Goal: Task Accomplishment & Management: Complete application form

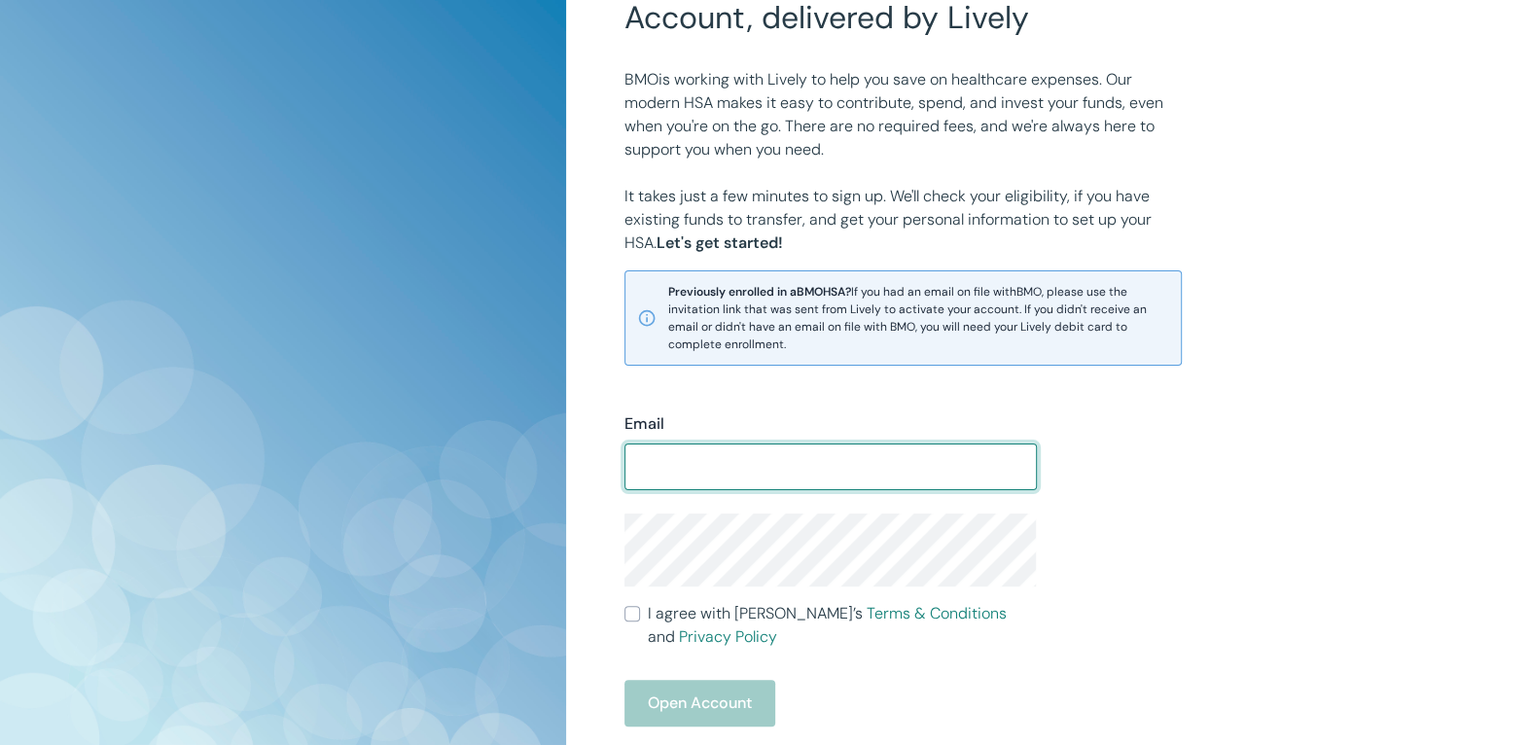
scroll to position [227, 0]
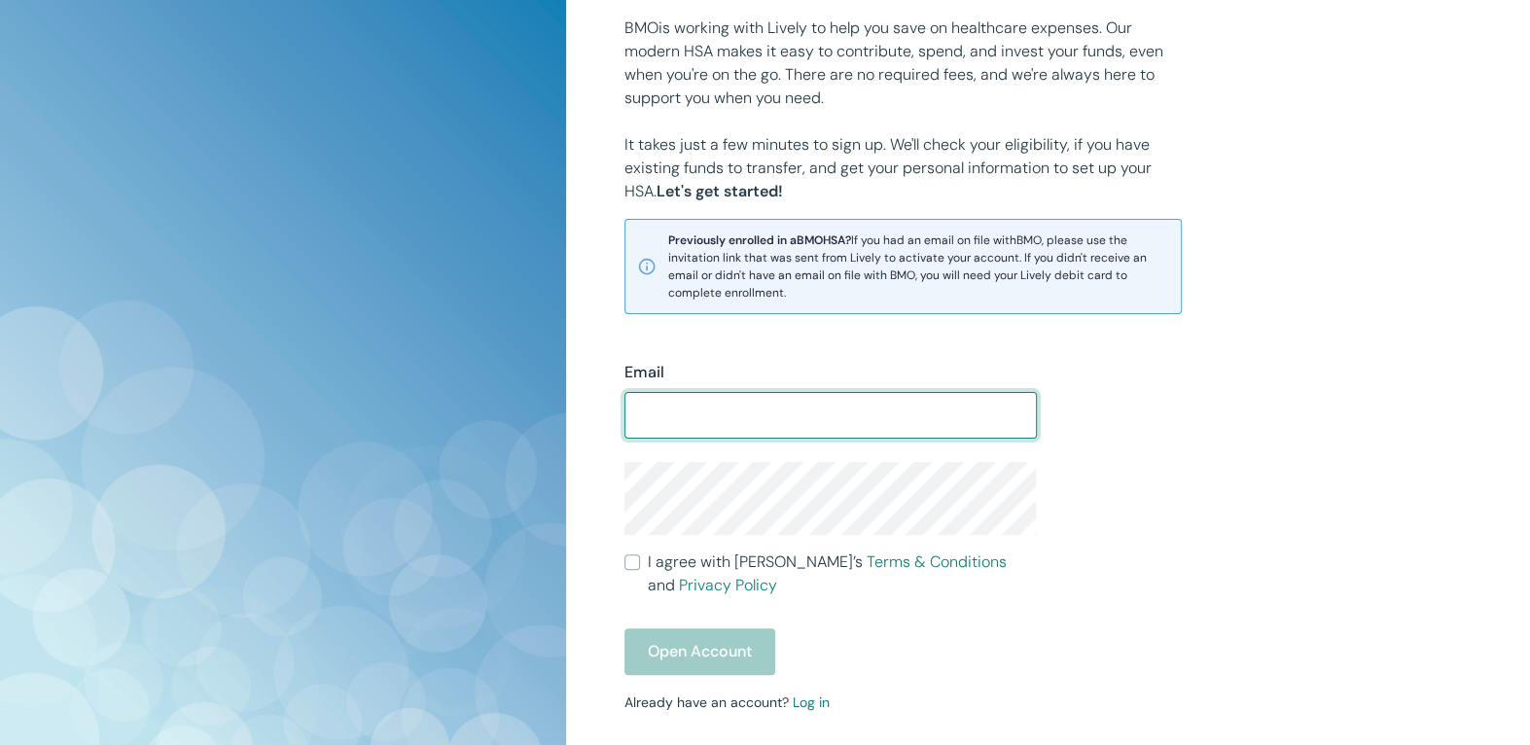
click at [801, 419] on input "Email" at bounding box center [831, 415] width 412 height 39
type input "[EMAIL_ADDRESS][DOMAIN_NAME]"
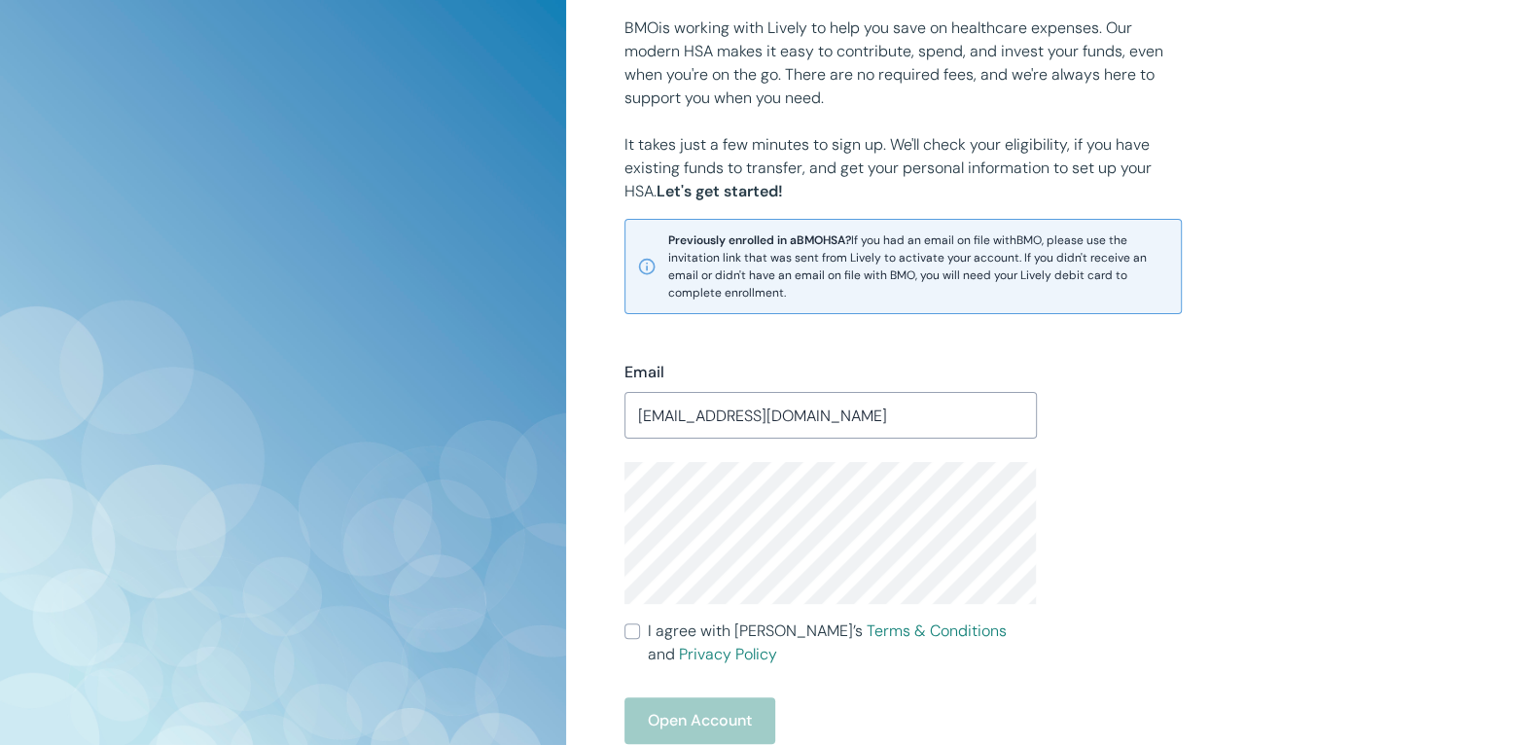
click at [1093, 585] on div "Email marlonmanuel893@gmail.com ​ I agree with Lively’s Terms & Conditions and …" at bounding box center [1036, 590] width 871 height 553
click at [1163, 566] on div "Email marlonmanuel893@gmail.com ​ I agree with Lively’s Terms & Conditions and …" at bounding box center [1036, 590] width 871 height 553
click at [644, 630] on label "I agree with Lively’s Terms & Conditions and Privacy Policy" at bounding box center [831, 643] width 412 height 47
click at [640, 630] on input "I agree with Lively’s Terms & Conditions and Privacy Policy" at bounding box center [633, 632] width 16 height 16
checkbox input "true"
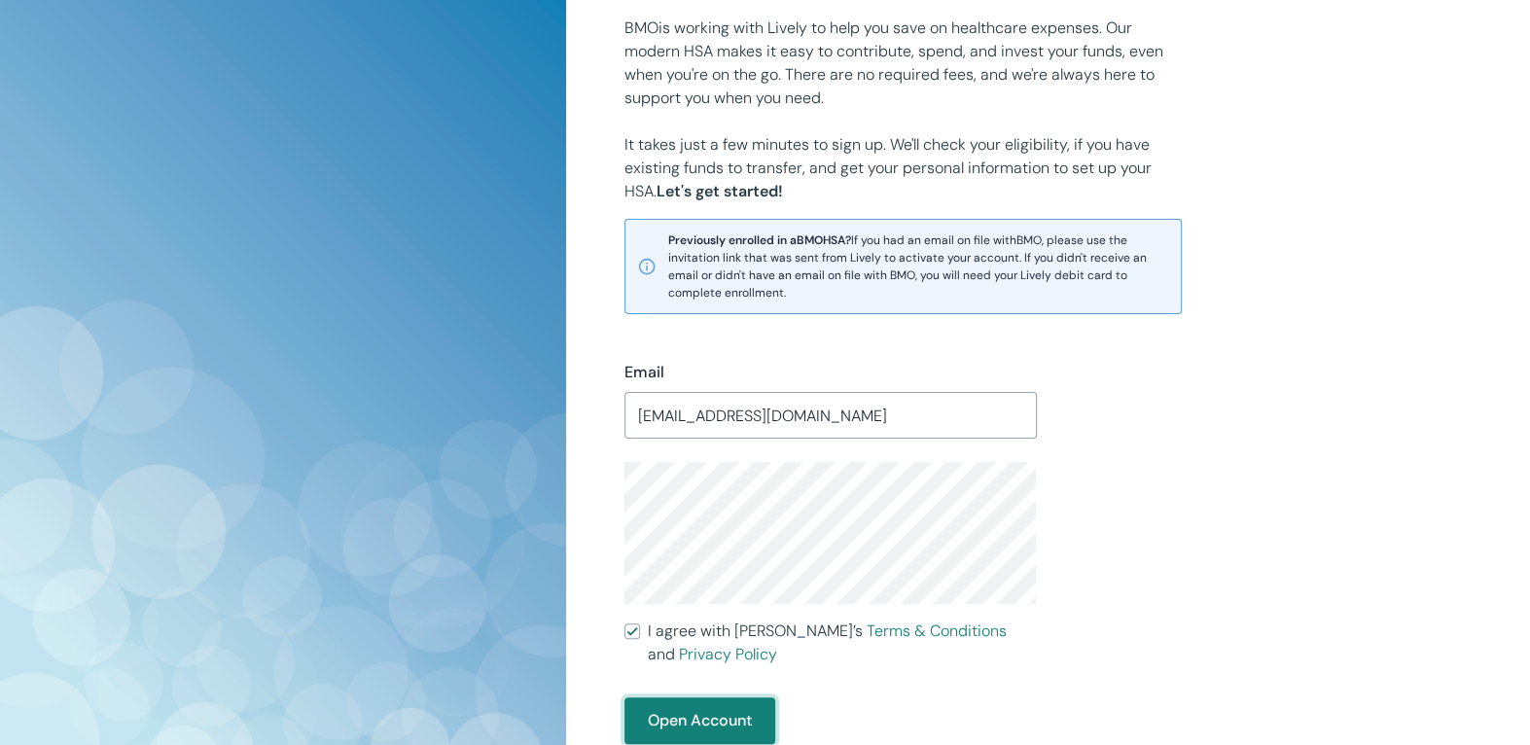
click at [685, 708] on button "Open Account" at bounding box center [700, 721] width 151 height 47
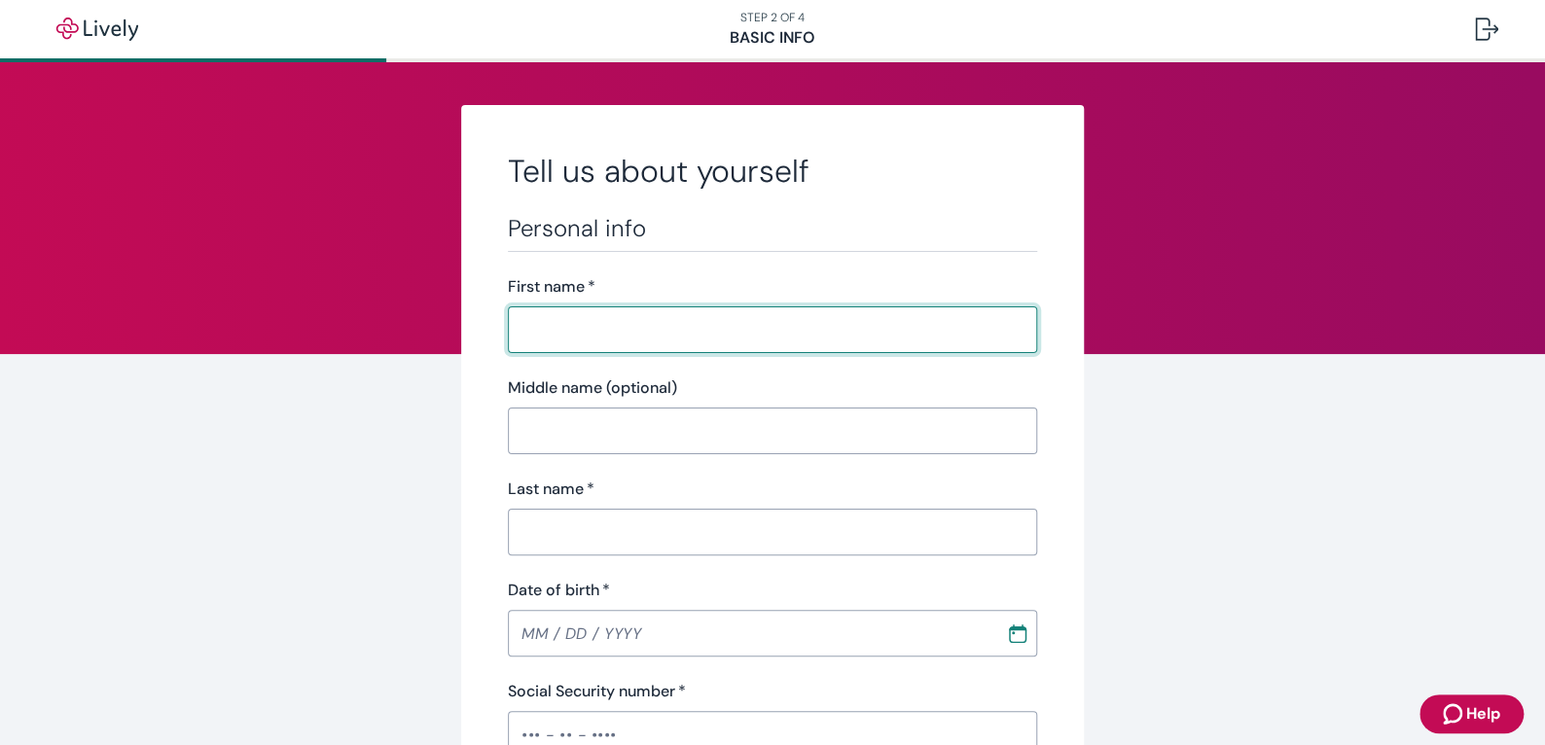
click at [609, 322] on input "First name   *" at bounding box center [772, 329] width 529 height 39
type input "[PERSON_NAME]"
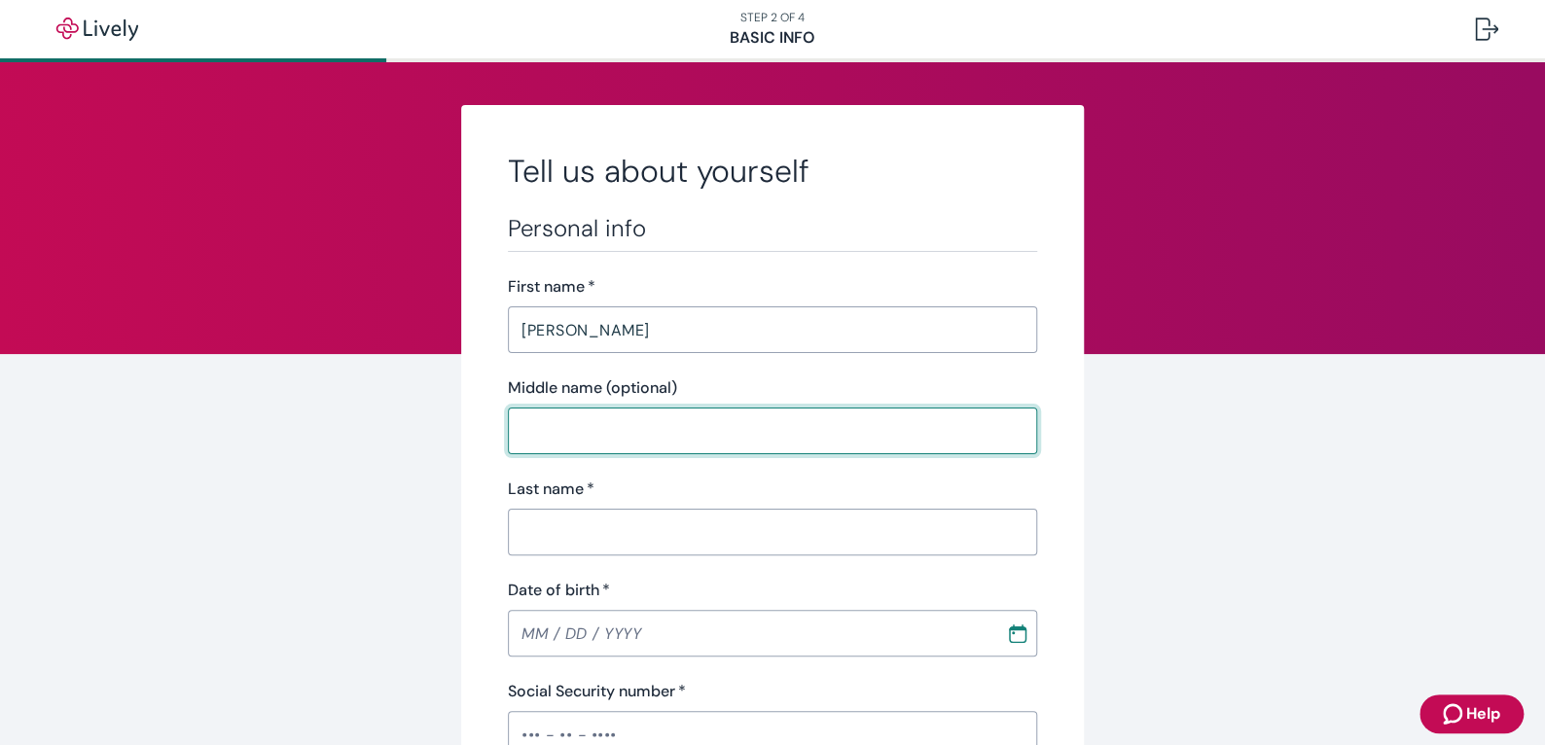
click at [578, 441] on input "Middle name (optional)" at bounding box center [772, 431] width 529 height 39
type input "A"
click at [555, 533] on input "Last name   *" at bounding box center [772, 532] width 529 height 39
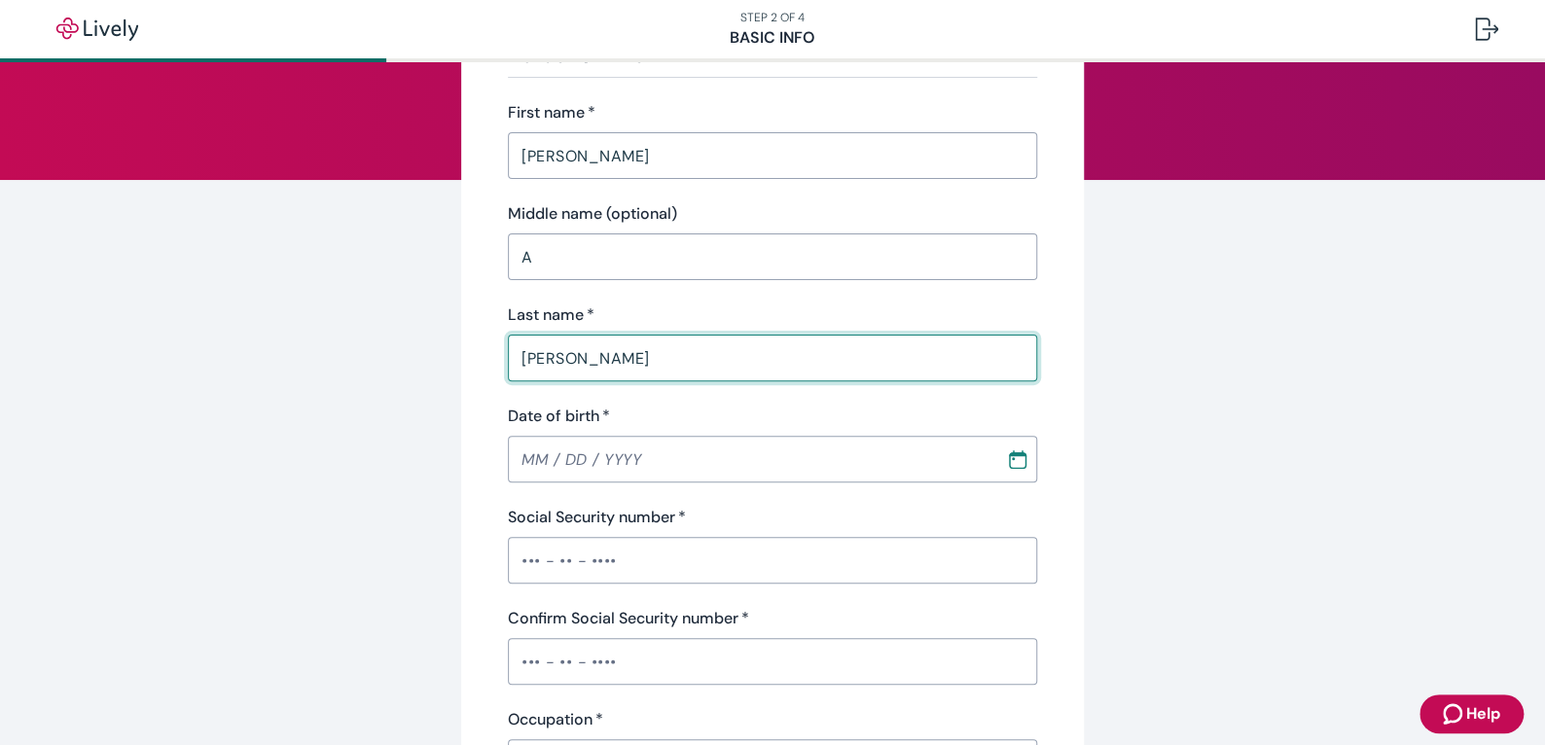
scroll to position [195, 0]
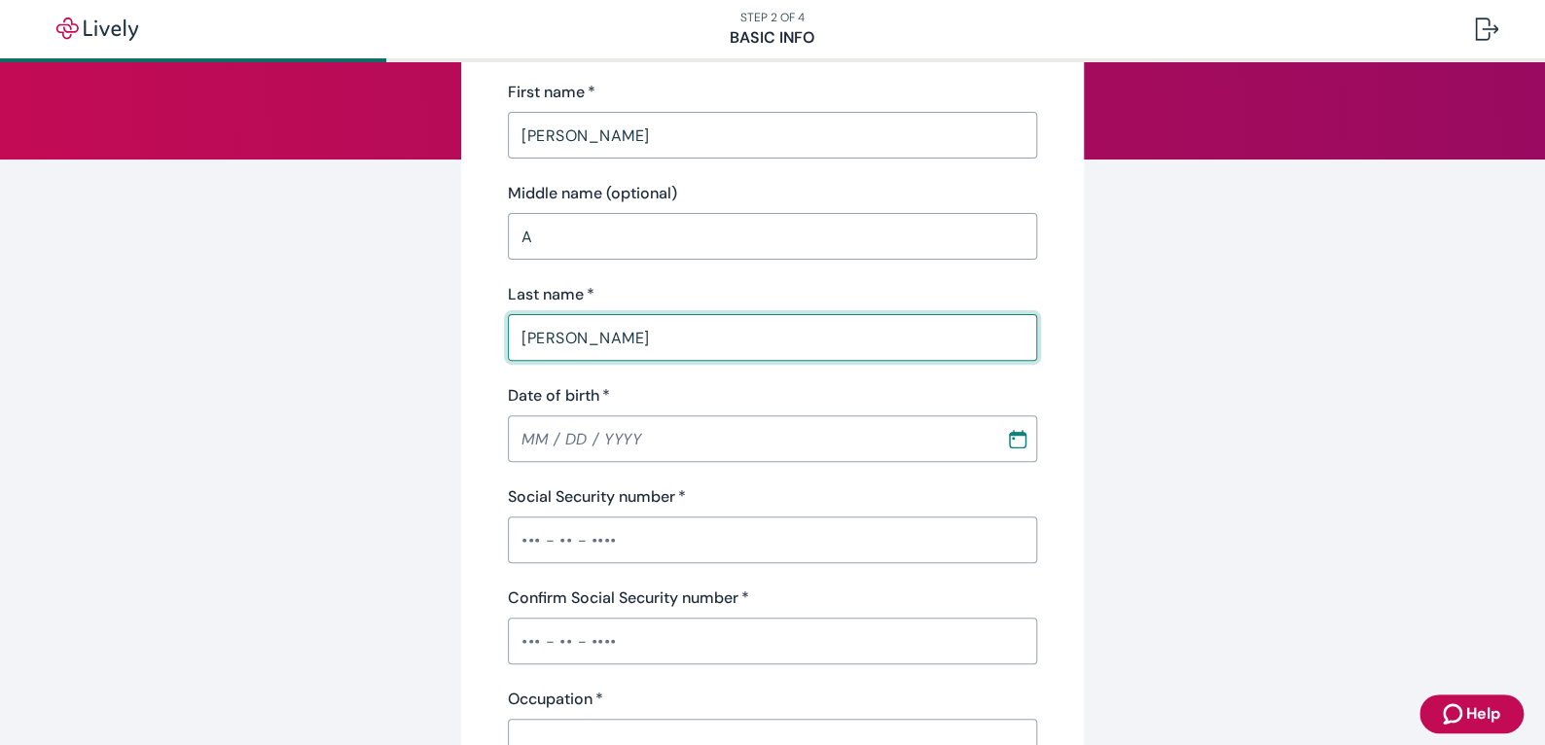
type input "[PERSON_NAME]"
click at [523, 437] on input "Date of birth   *" at bounding box center [750, 438] width 484 height 39
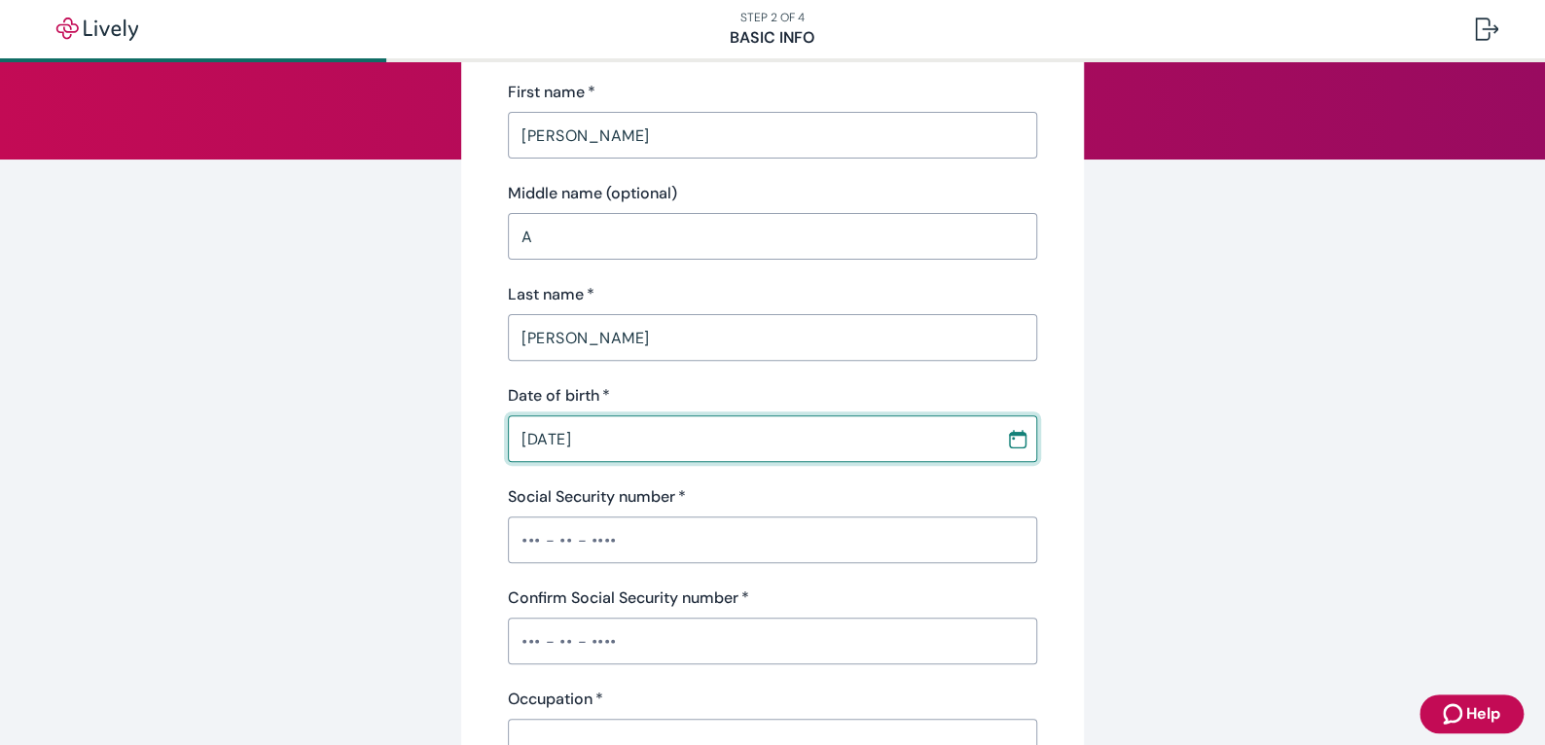
type input "[DATE]"
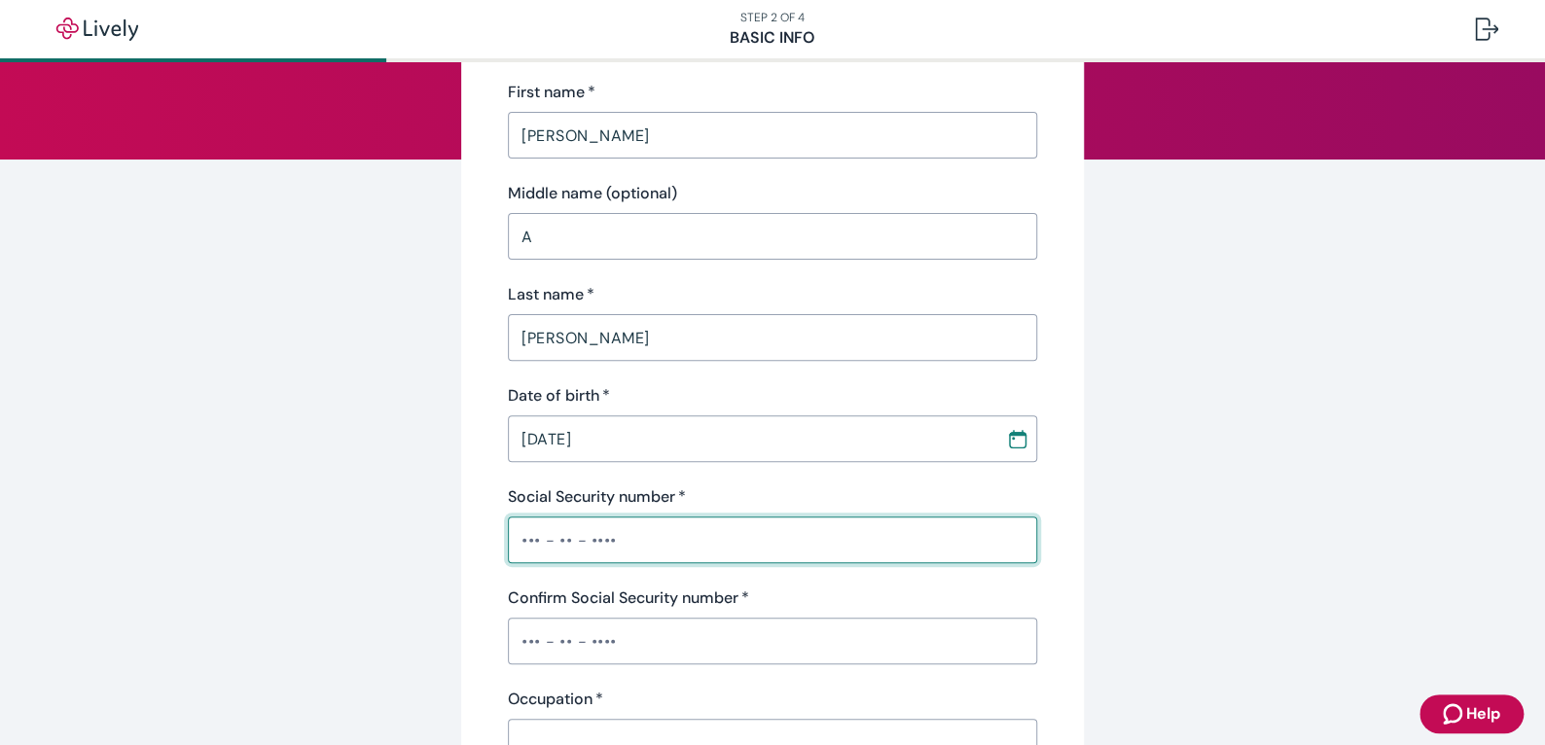
click at [508, 536] on input "Social Security number   *" at bounding box center [772, 539] width 529 height 39
type input "•••-••-5645"
click at [514, 638] on input "Confirm Social Security number   *" at bounding box center [772, 641] width 529 height 39
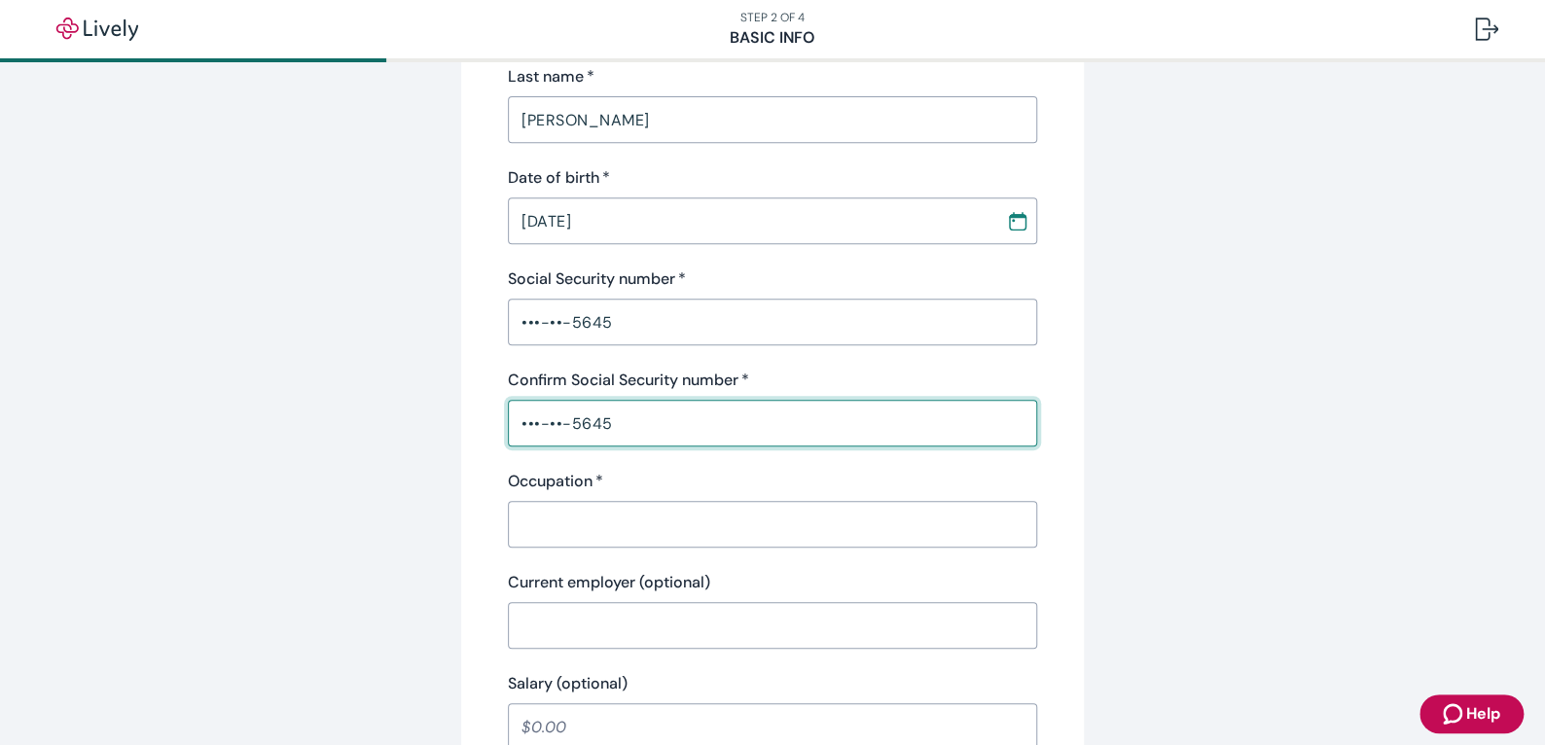
scroll to position [421, 0]
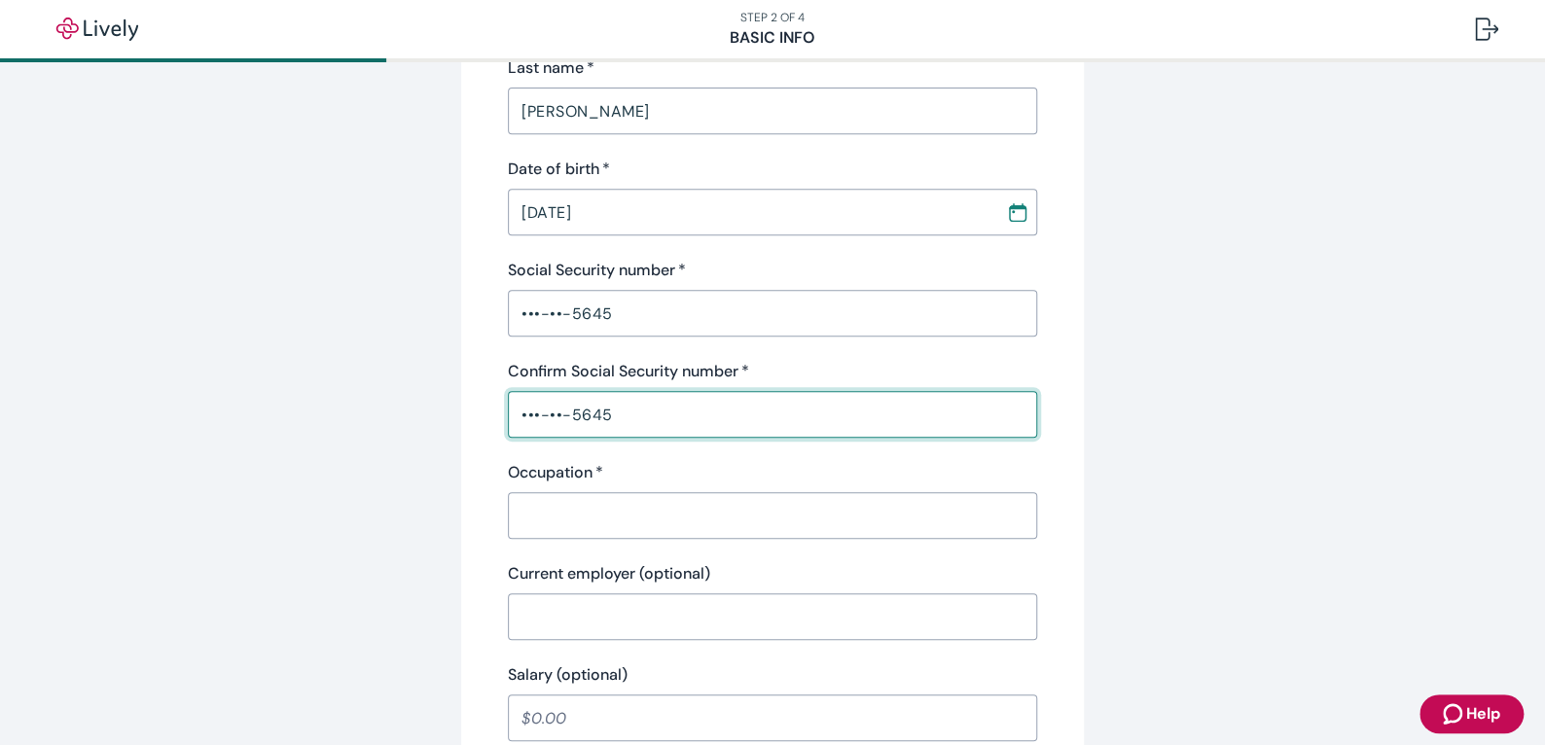
type input "•••-••-5645"
click at [542, 506] on input "Occupation   *" at bounding box center [772, 515] width 529 height 39
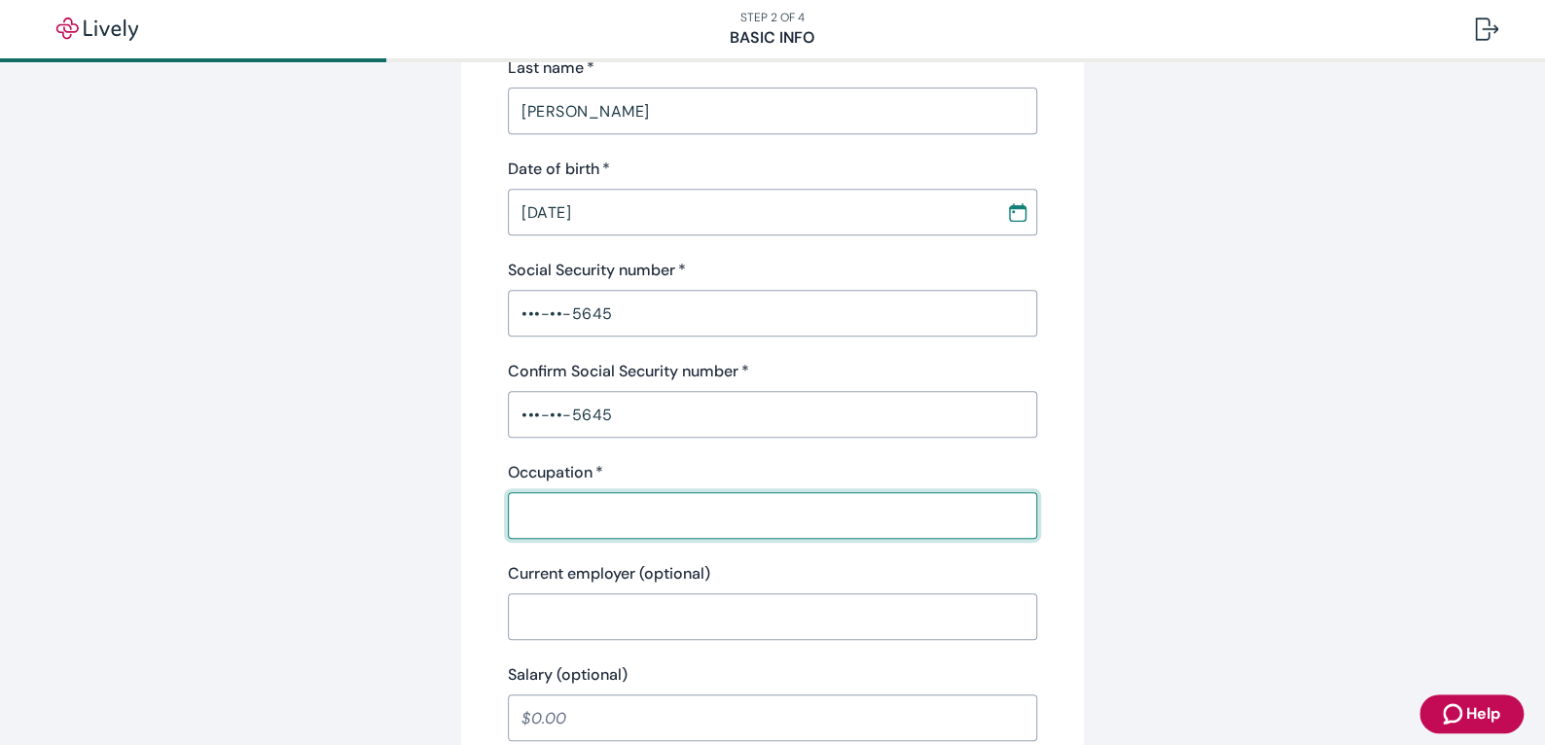
type input "labor"
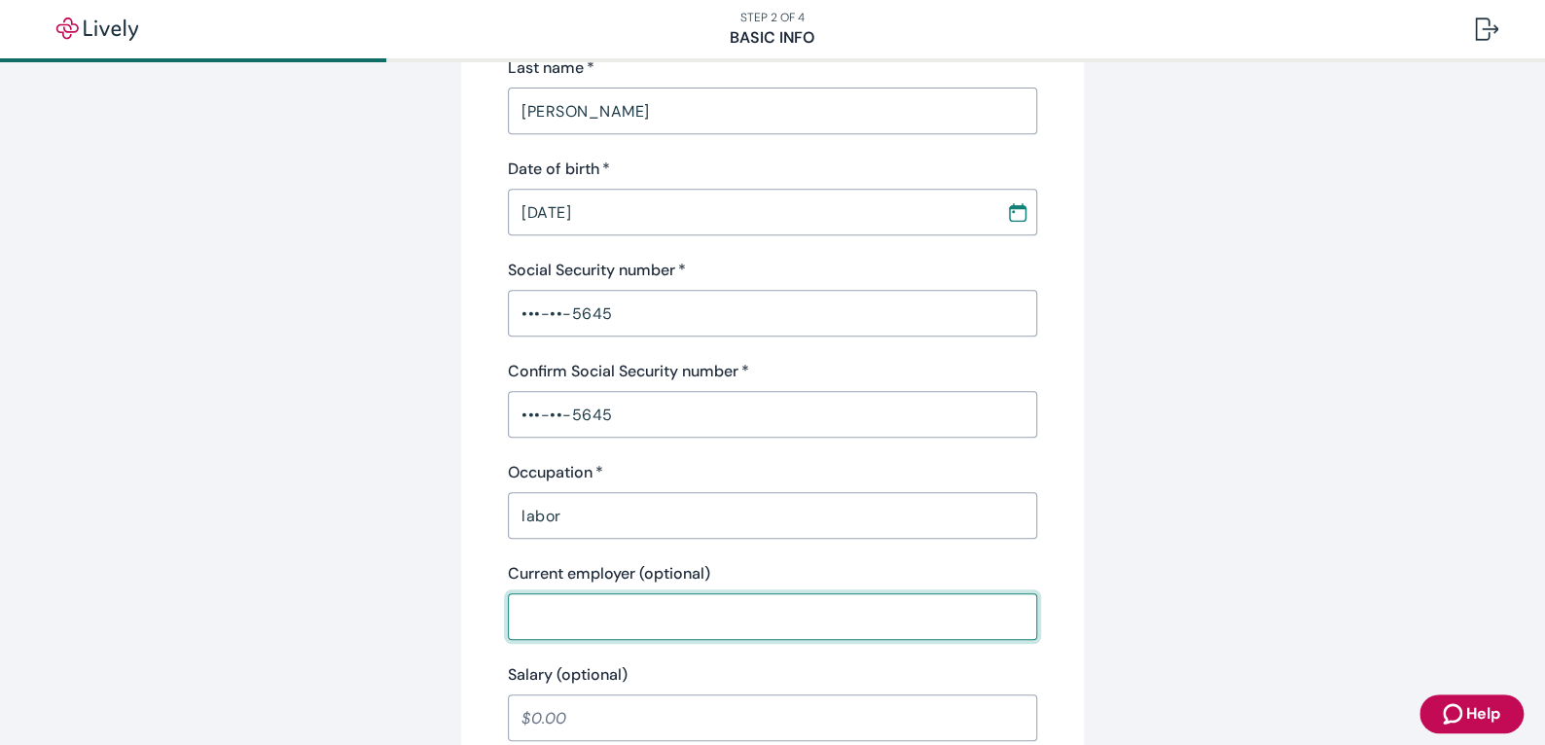
click at [592, 628] on input "Current employer (optional)" at bounding box center [772, 616] width 529 height 39
type input "city of [GEOGRAPHIC_DATA]"
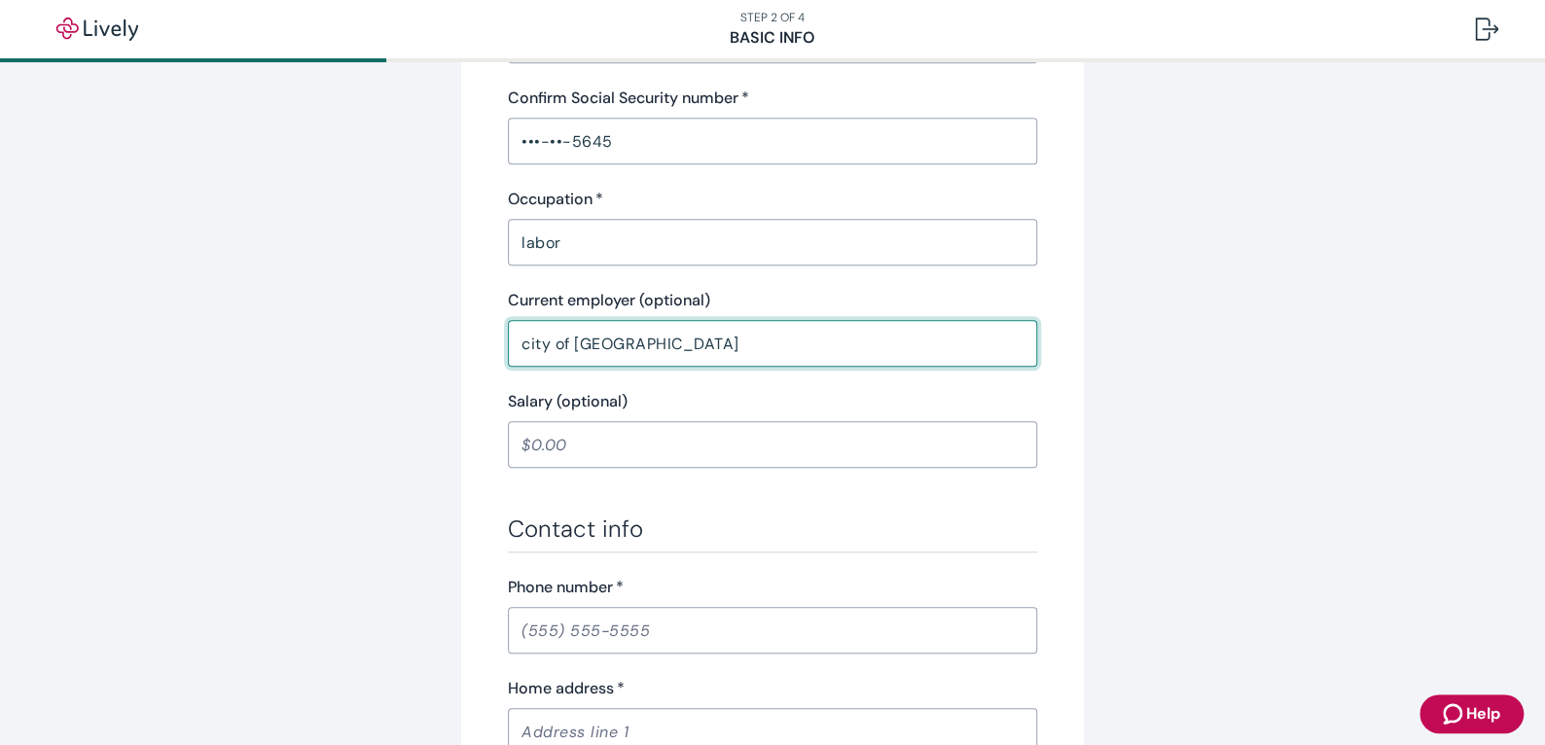
scroll to position [713, 0]
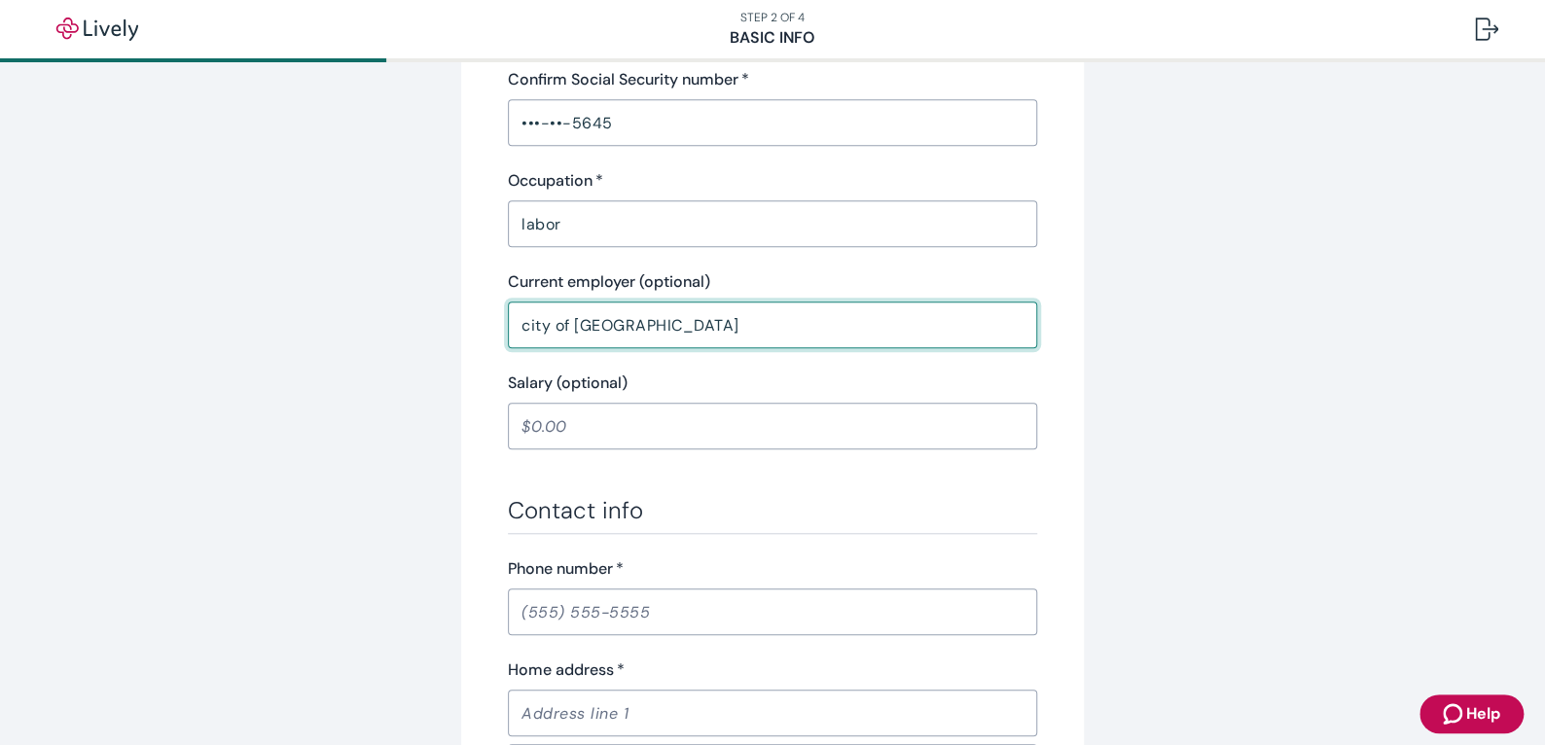
click at [588, 420] on input "Salary (optional)" at bounding box center [772, 426] width 529 height 39
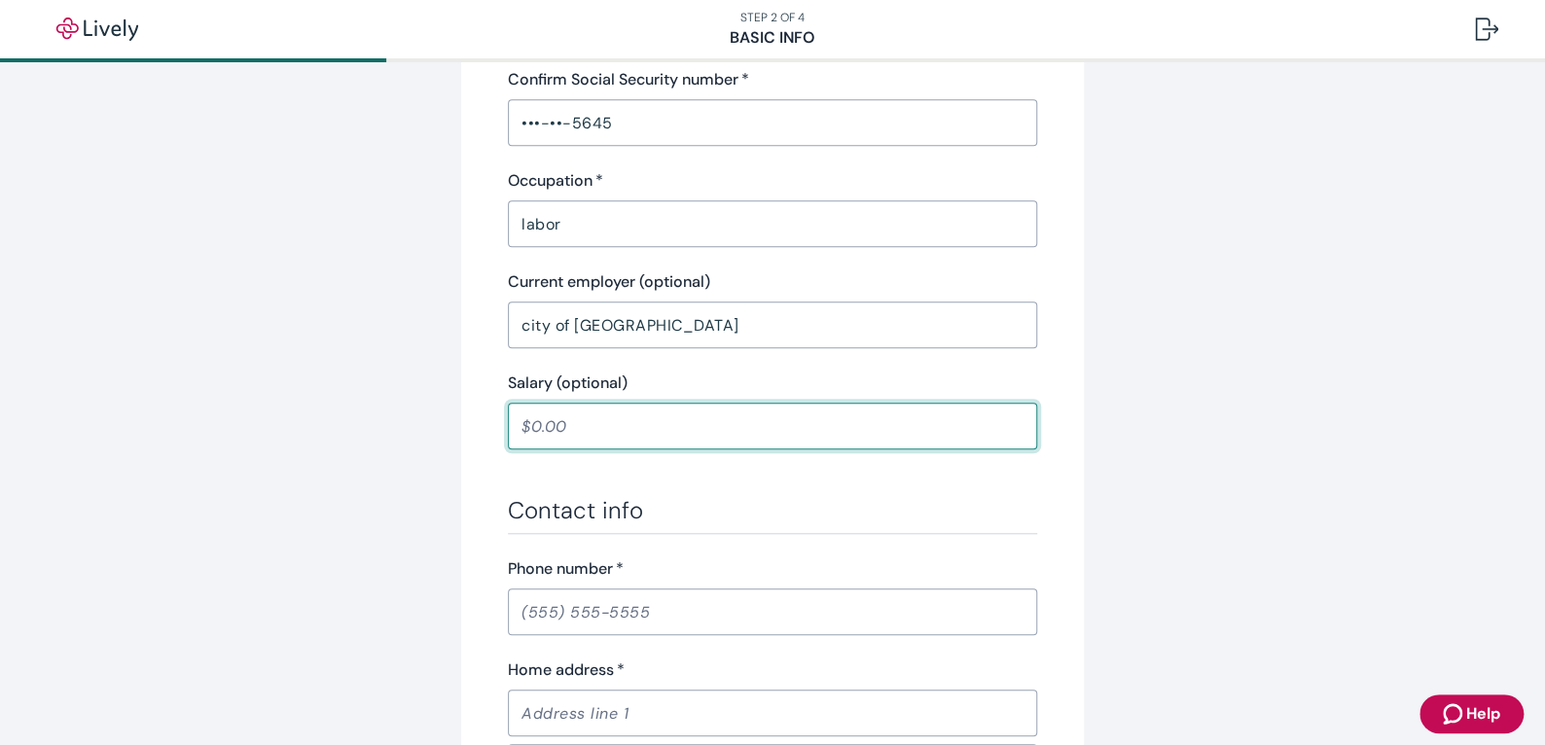
type input "21.16"
click at [573, 610] on input "Phone number   *" at bounding box center [772, 611] width 529 height 39
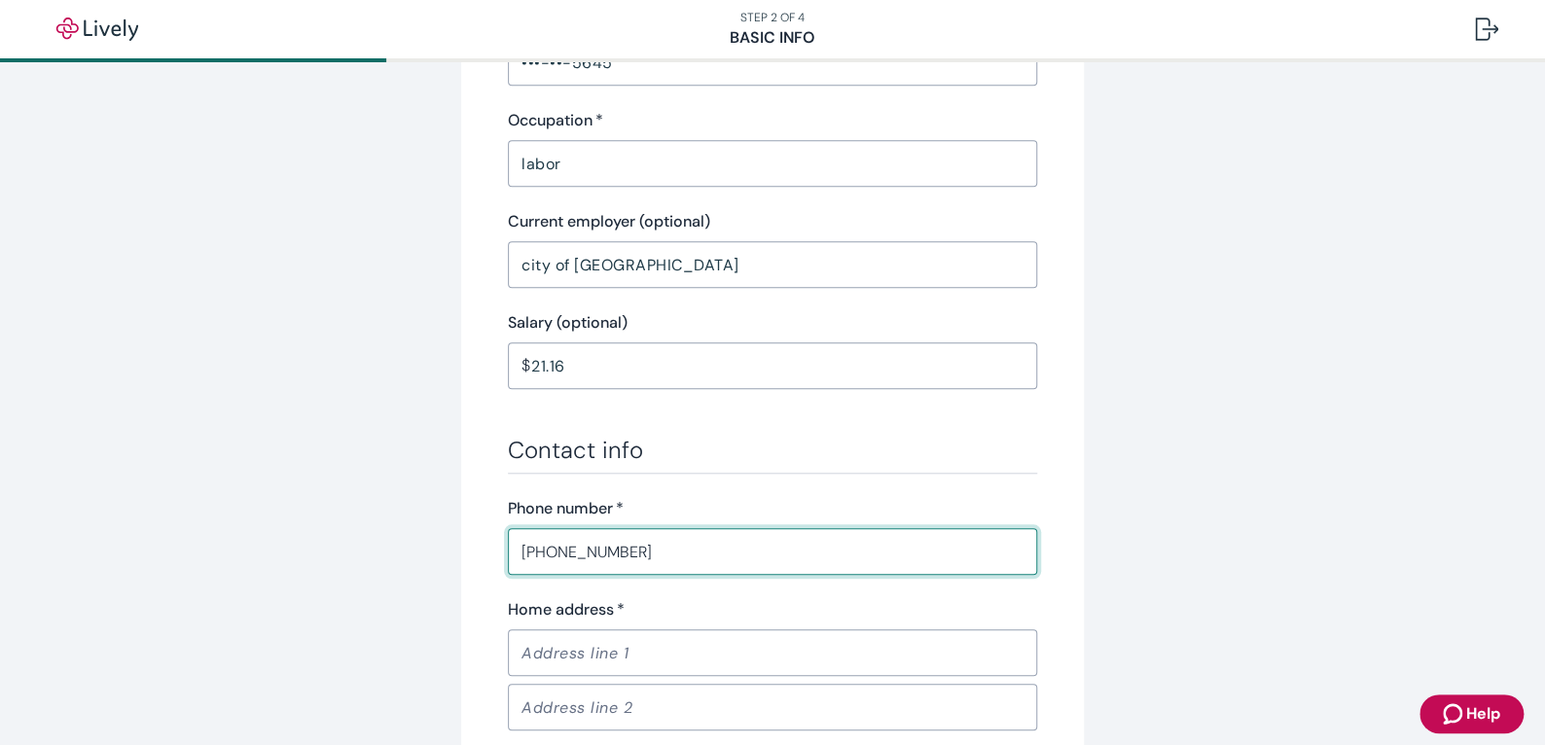
scroll to position [1037, 0]
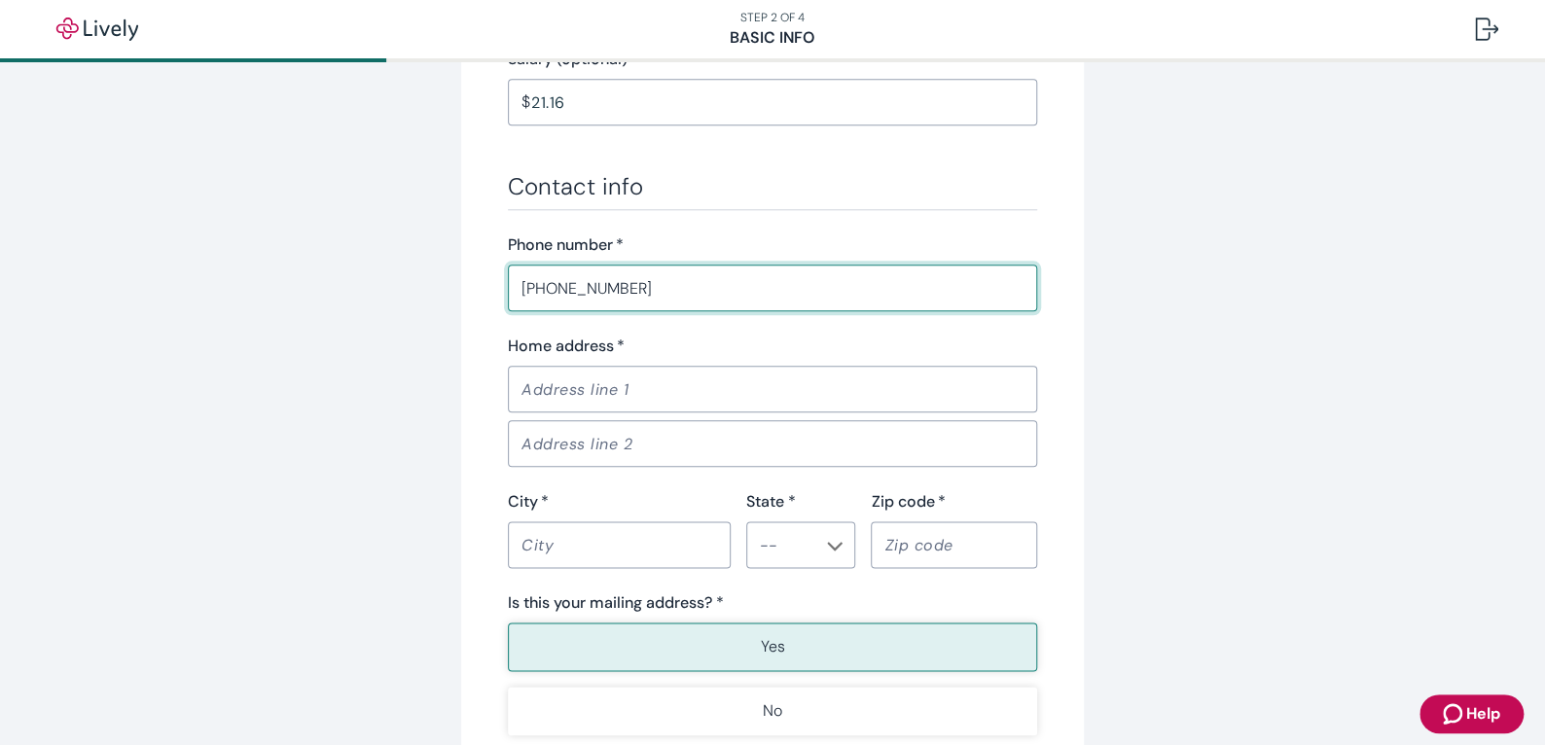
type input "[PHONE_NUMBER]"
click at [555, 374] on input "Home address   *" at bounding box center [772, 389] width 529 height 39
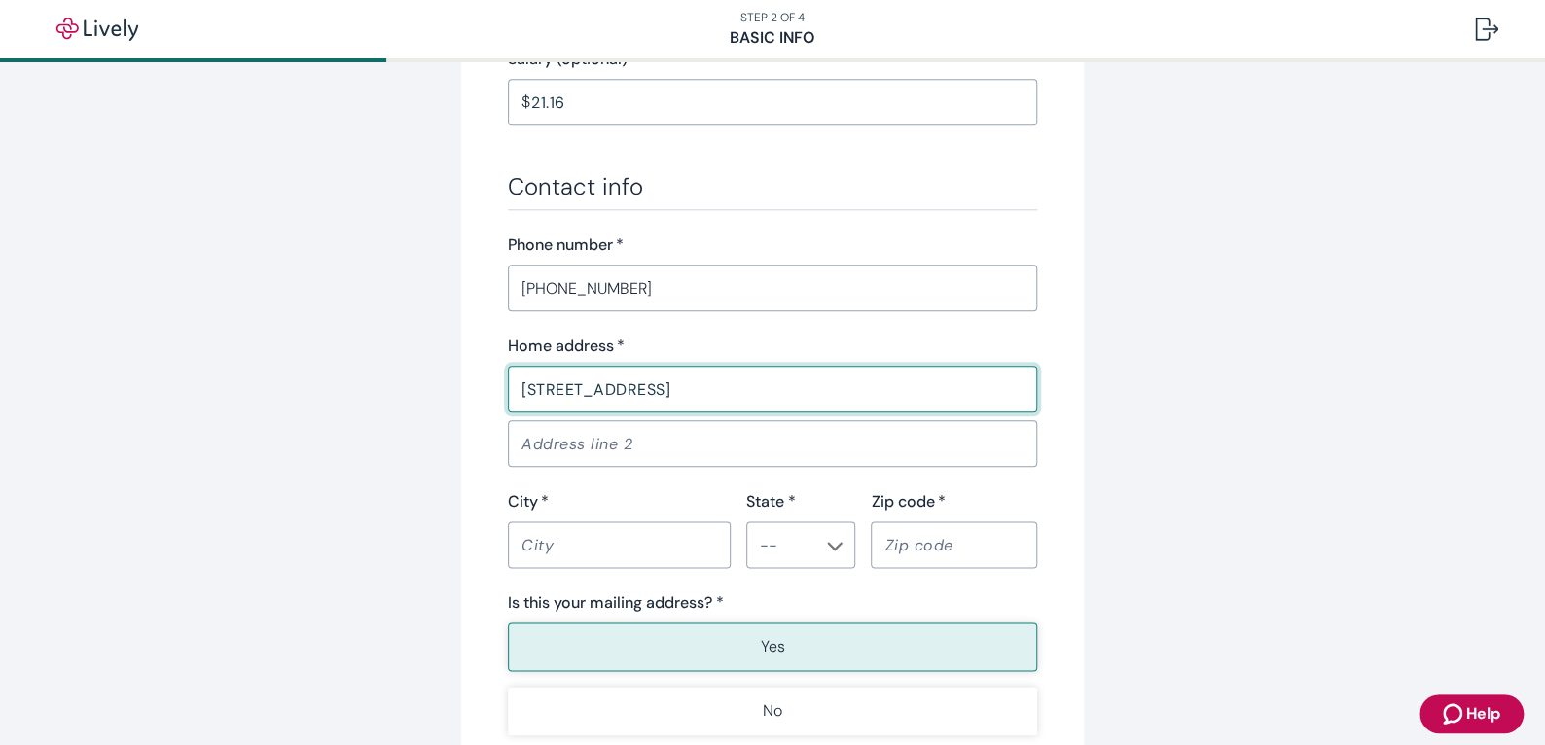
type input "[STREET_ADDRESS]"
click at [609, 545] on input "City   *" at bounding box center [619, 544] width 223 height 39
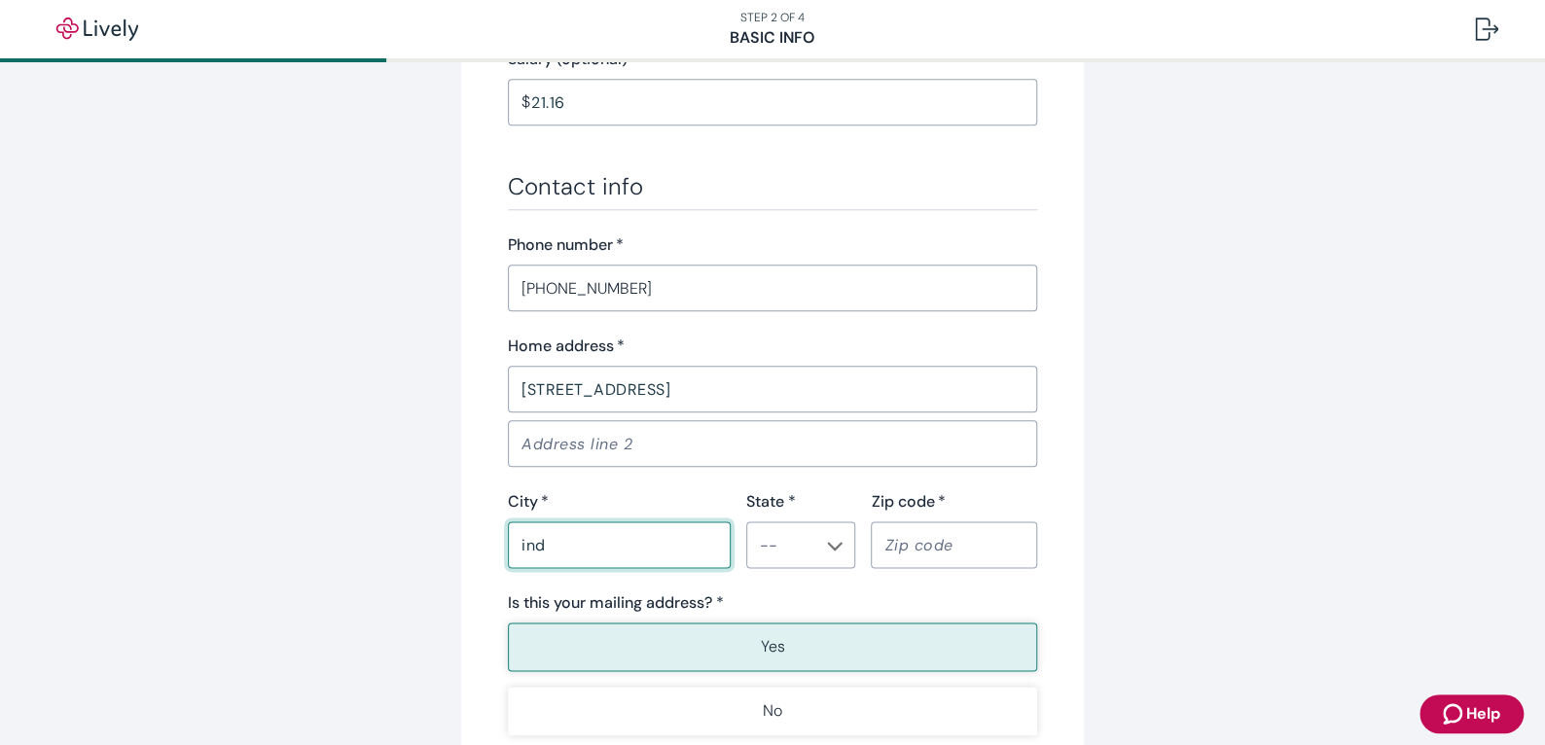
type input "[GEOGRAPHIC_DATA]"
type input "IN"
type input "46231"
click at [797, 475] on li "IN" at bounding box center [793, 486] width 109 height 35
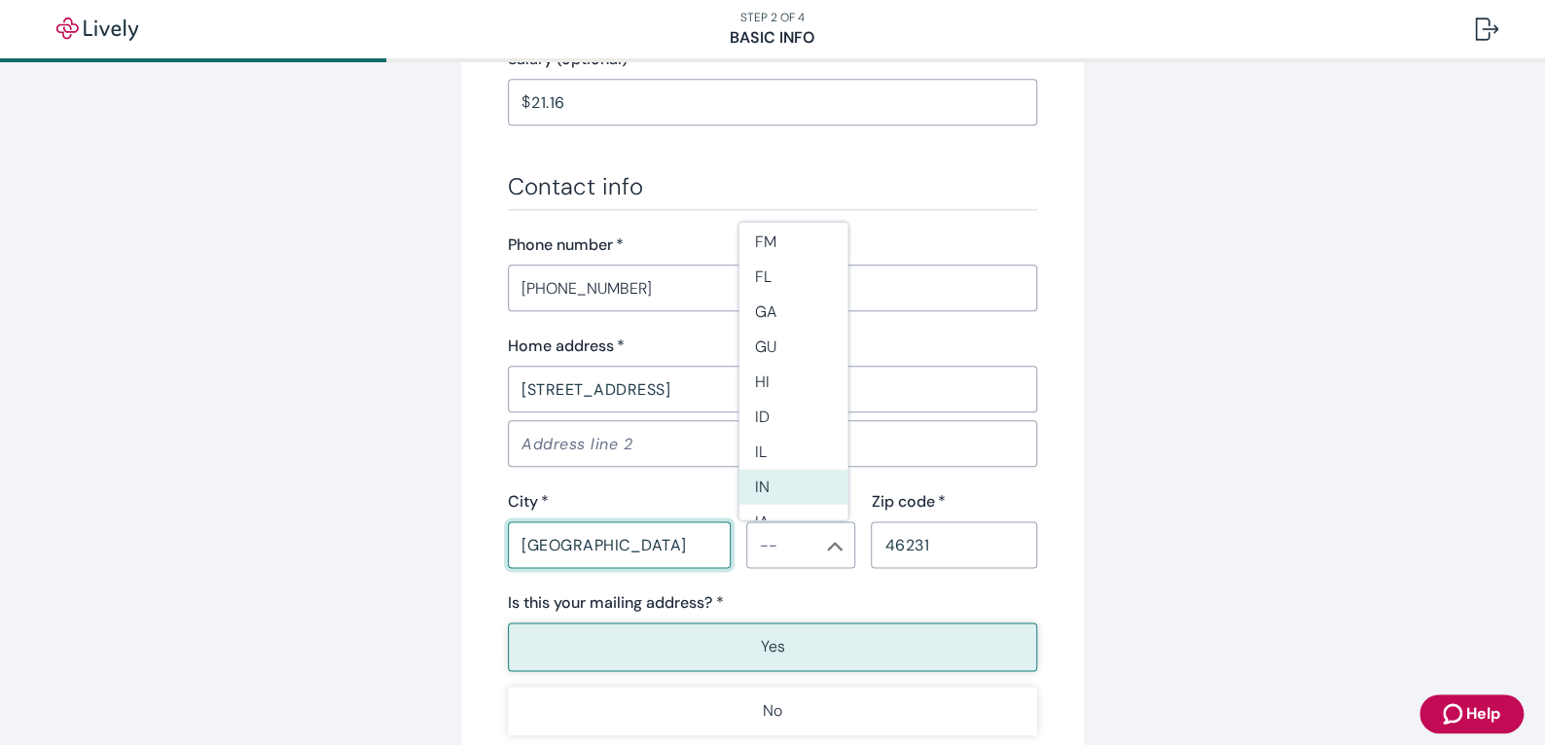
type input "IN"
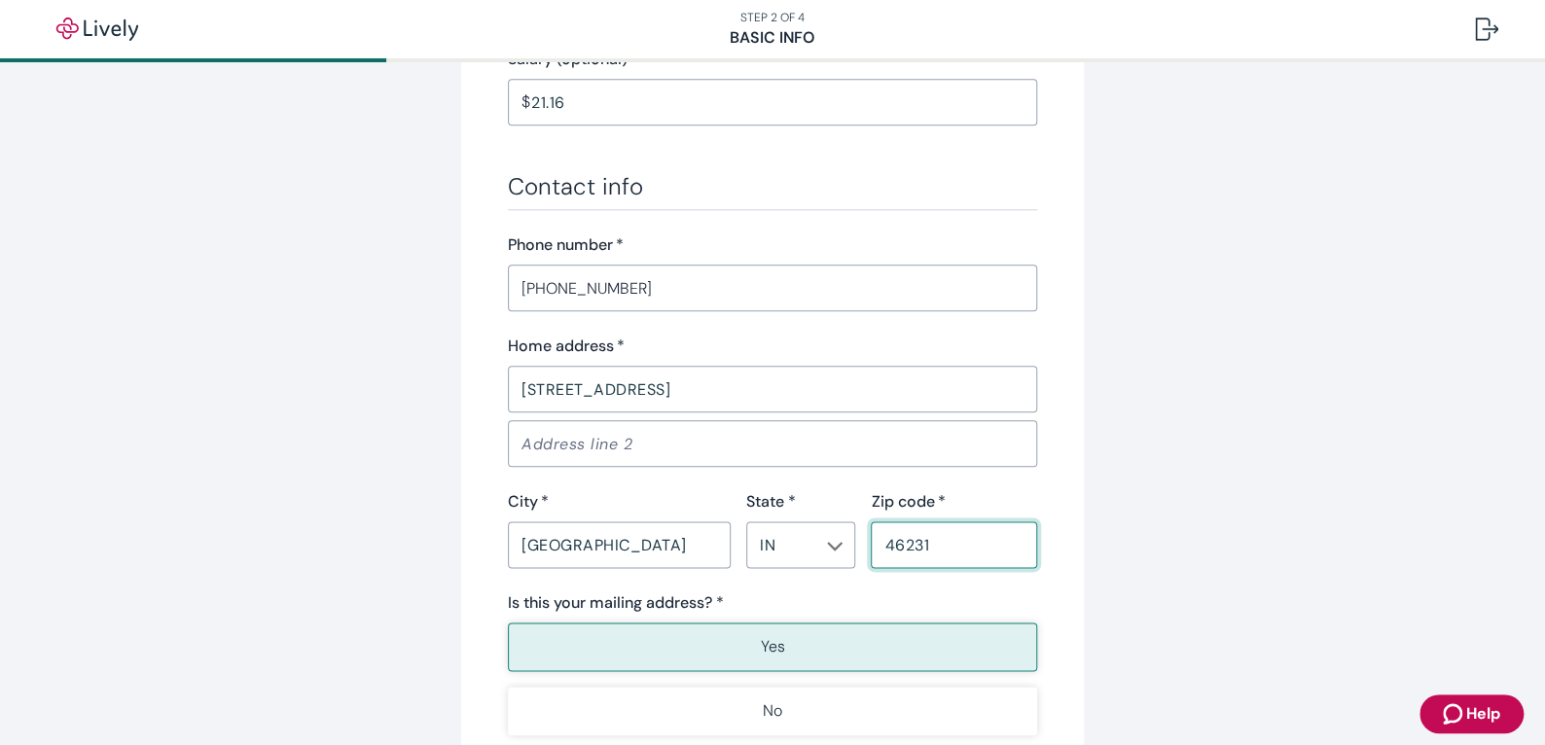
click at [962, 545] on input "46231" at bounding box center [954, 544] width 166 height 39
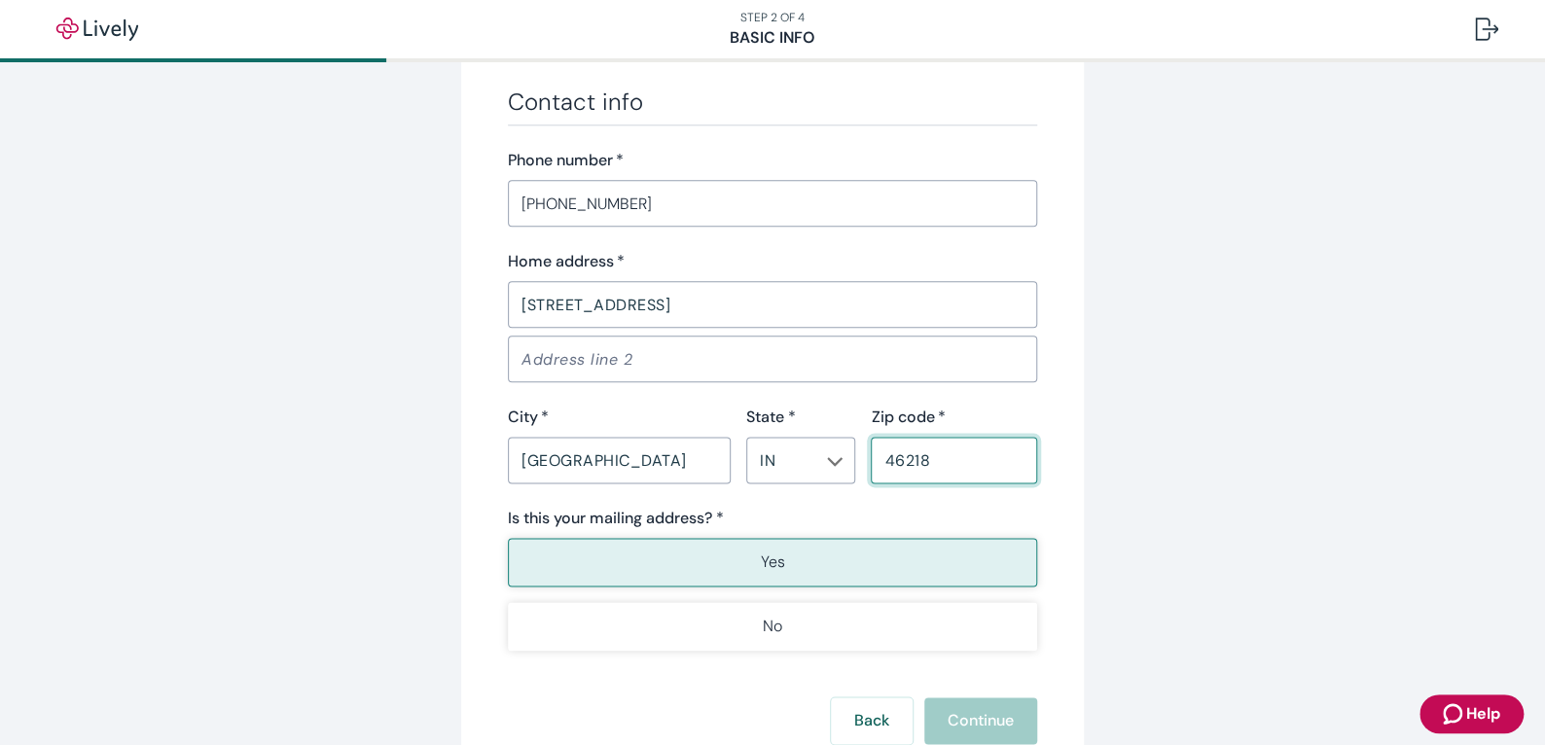
scroll to position [1232, 0]
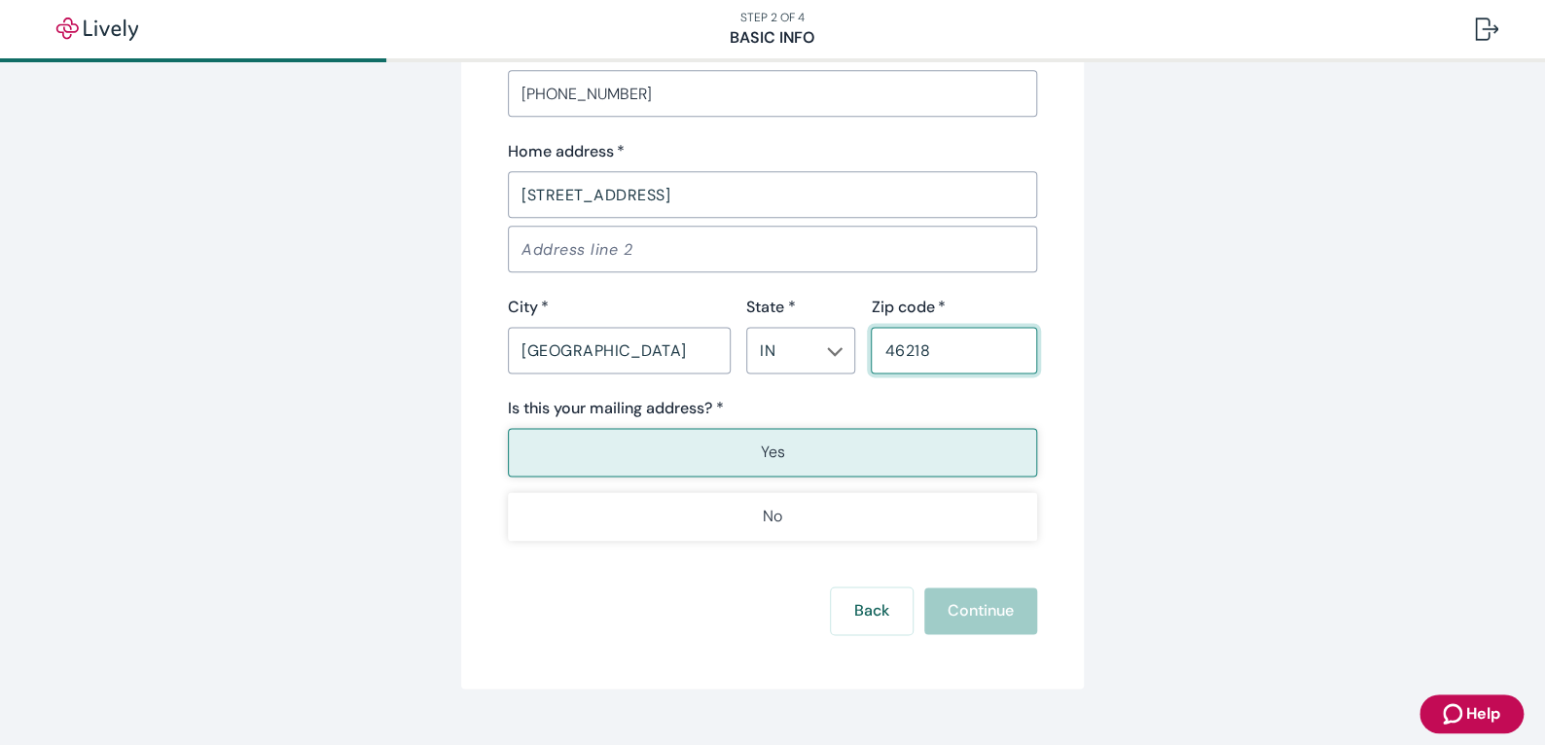
type input "46218"
click at [852, 444] on button "Yes" at bounding box center [772, 452] width 529 height 49
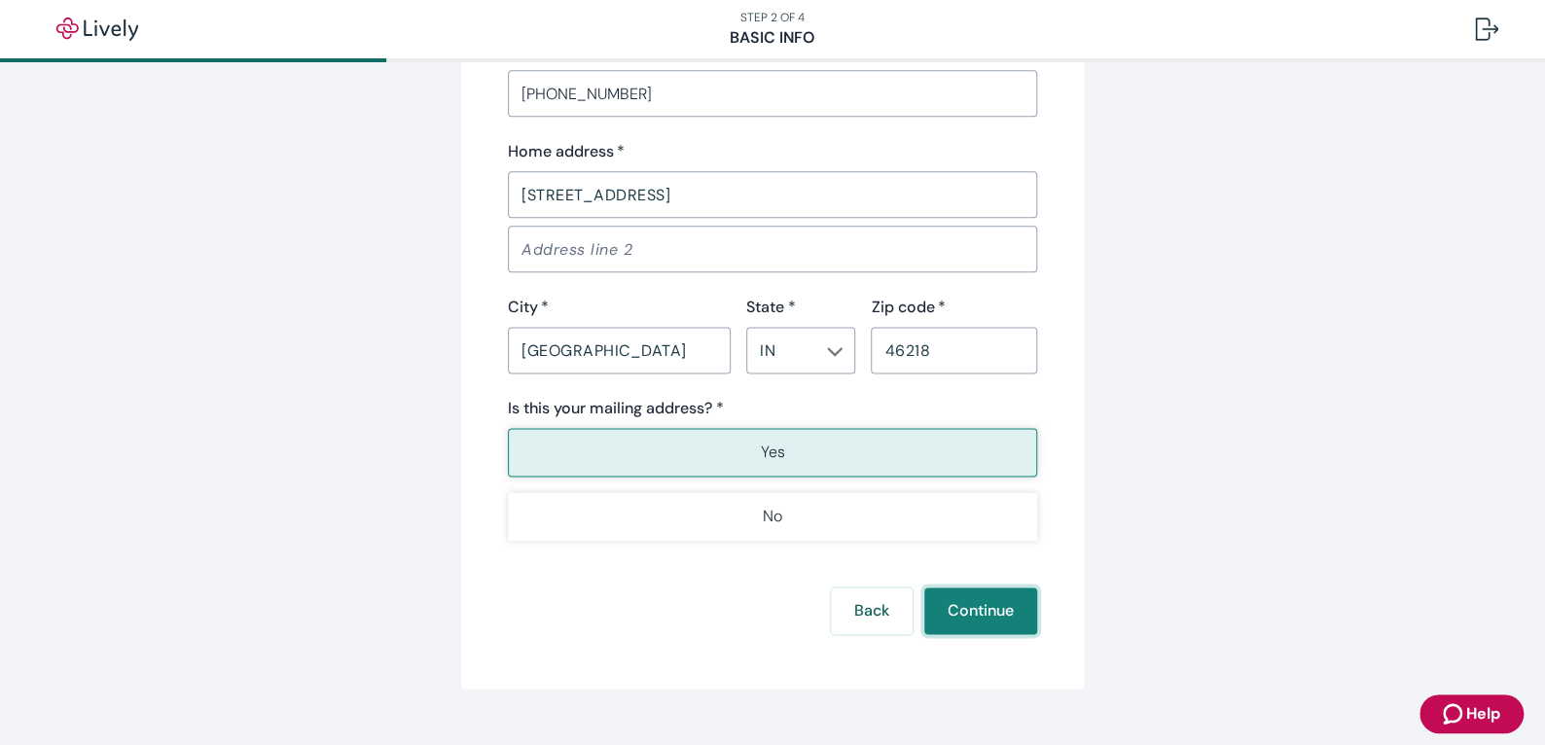
click at [956, 606] on button "Continue" at bounding box center [980, 611] width 113 height 47
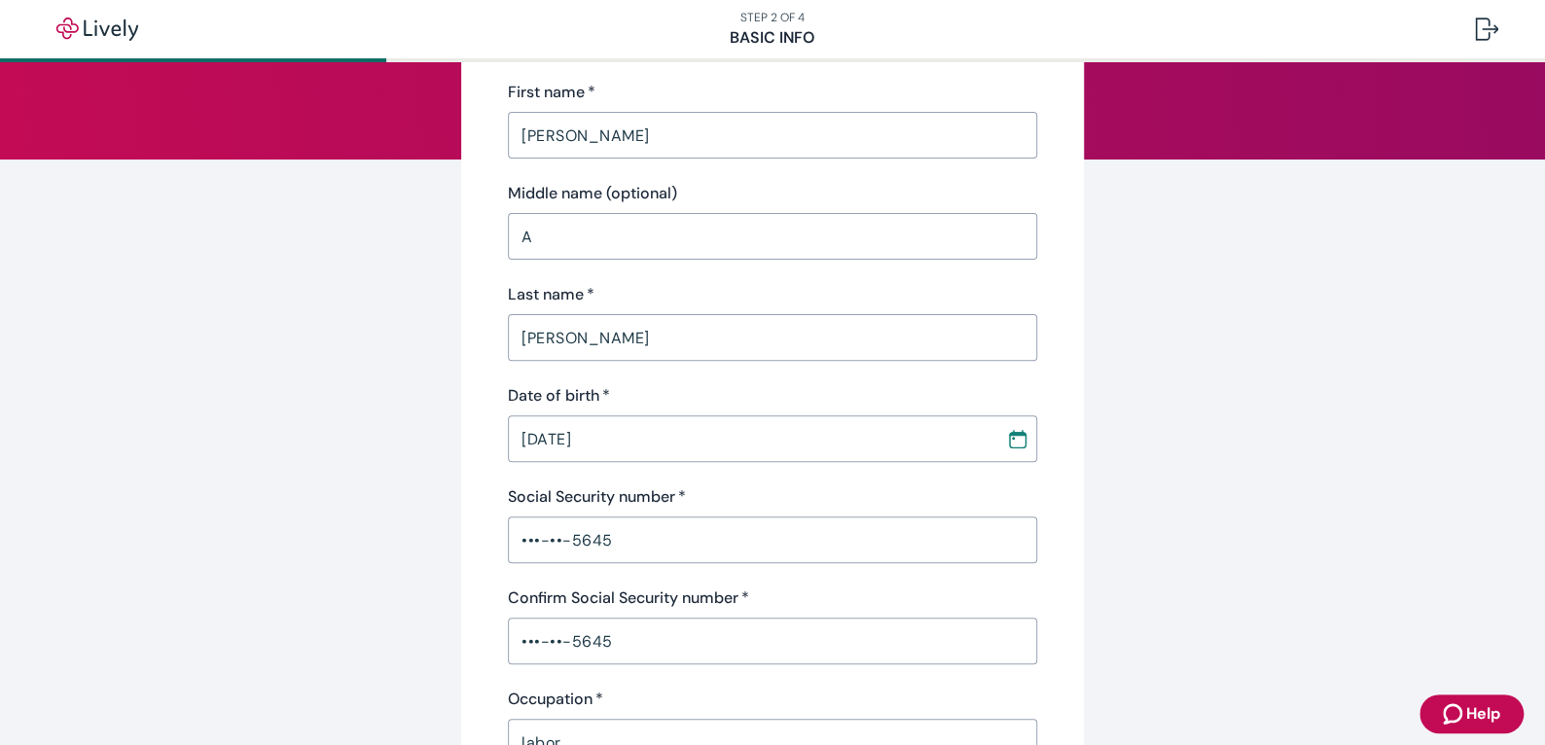
scroll to position [0, 0]
